Goal: Navigation & Orientation: Find specific page/section

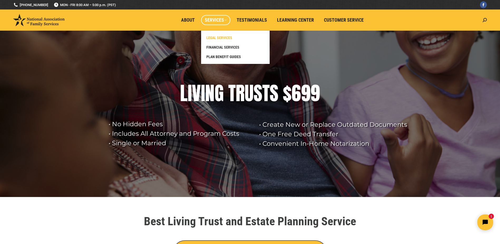
click at [225, 40] on span "LEGAL SERVICES" at bounding box center [220, 37] width 26 height 5
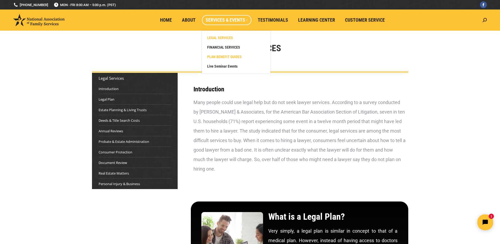
click at [226, 54] on span "PLAN BENEFIT GUIDES" at bounding box center [224, 56] width 35 height 5
